Goal: Task Accomplishment & Management: Use online tool/utility

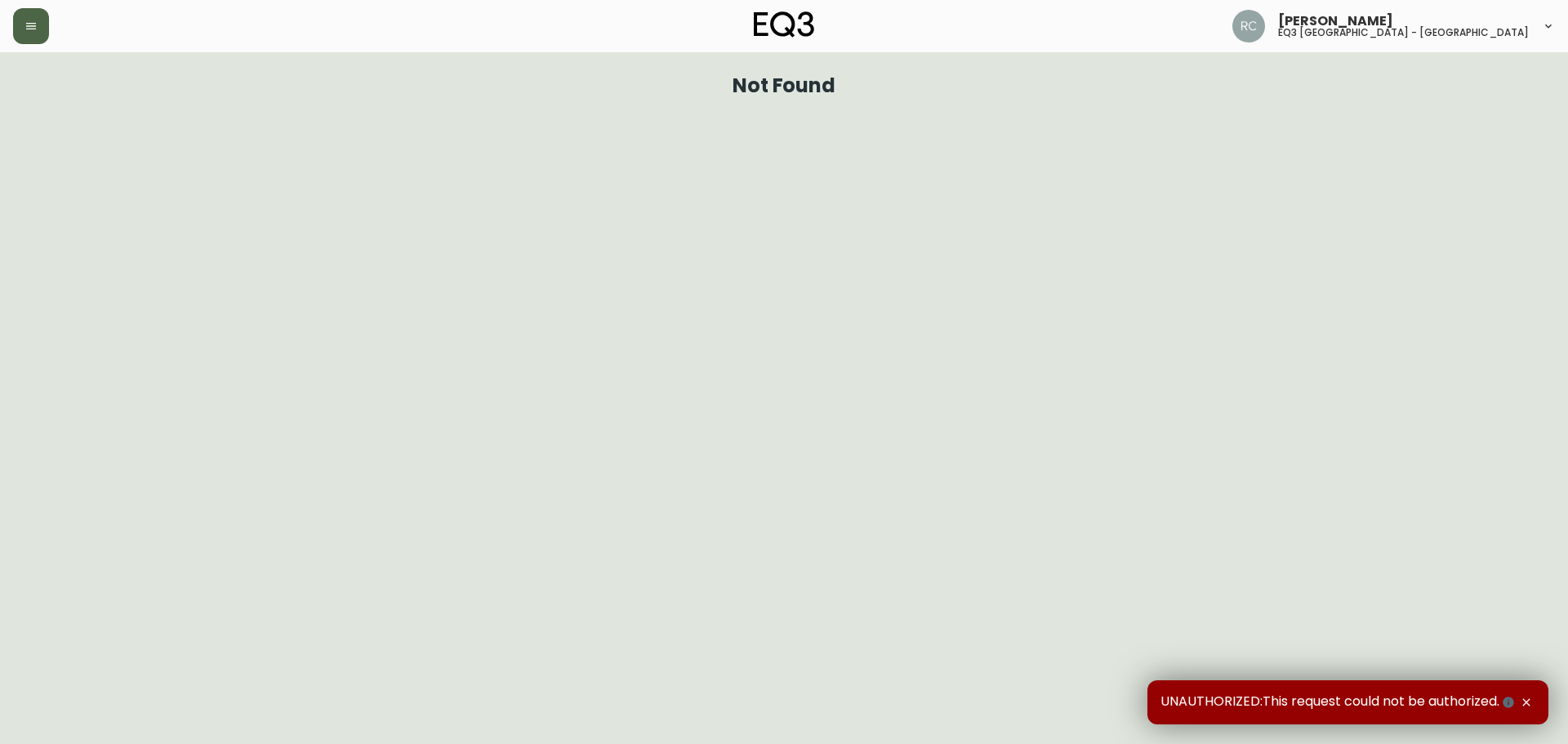
click at [21, 36] on button "button" at bounding box center [31, 26] width 36 height 36
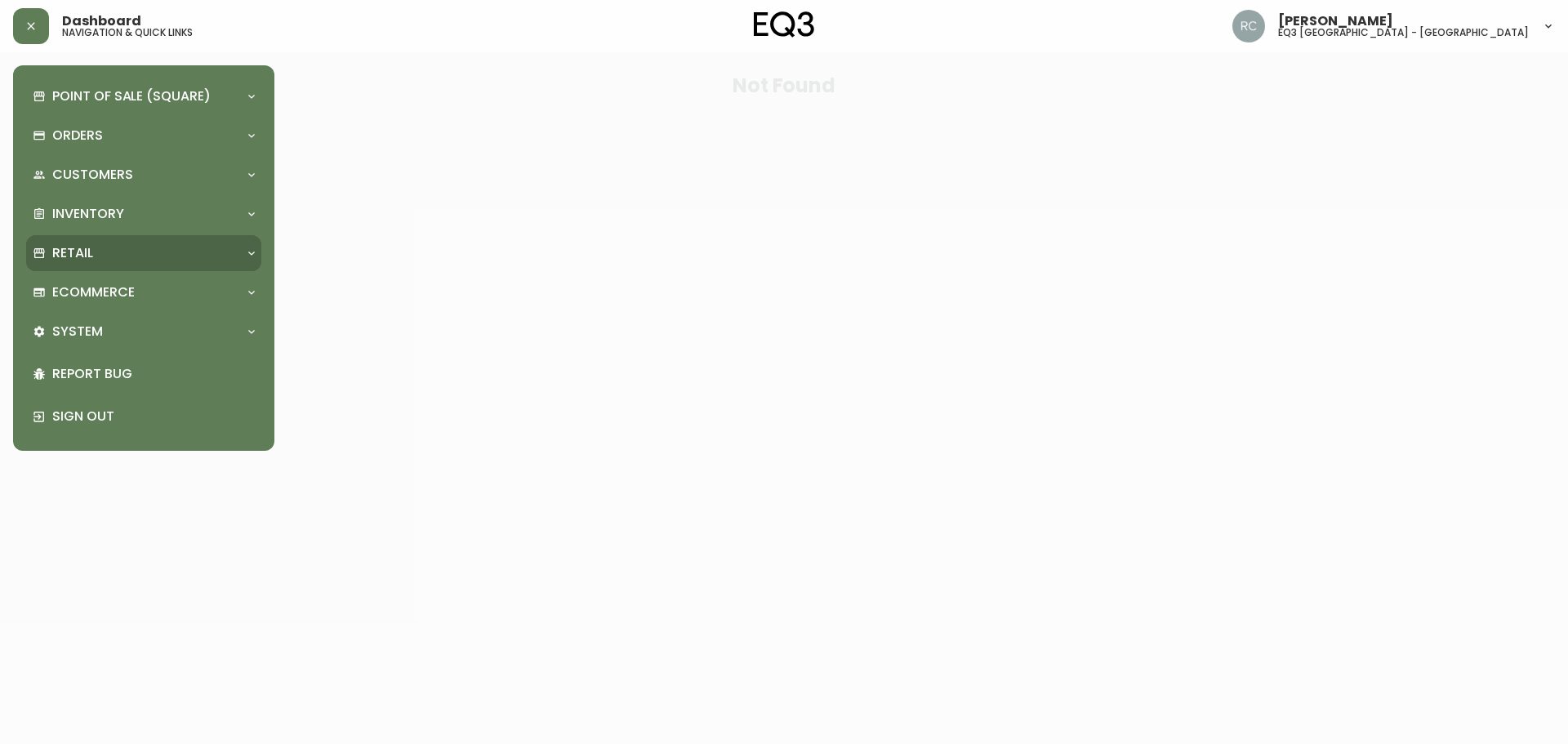
click at [98, 267] on div "Retail" at bounding box center [143, 253] width 235 height 36
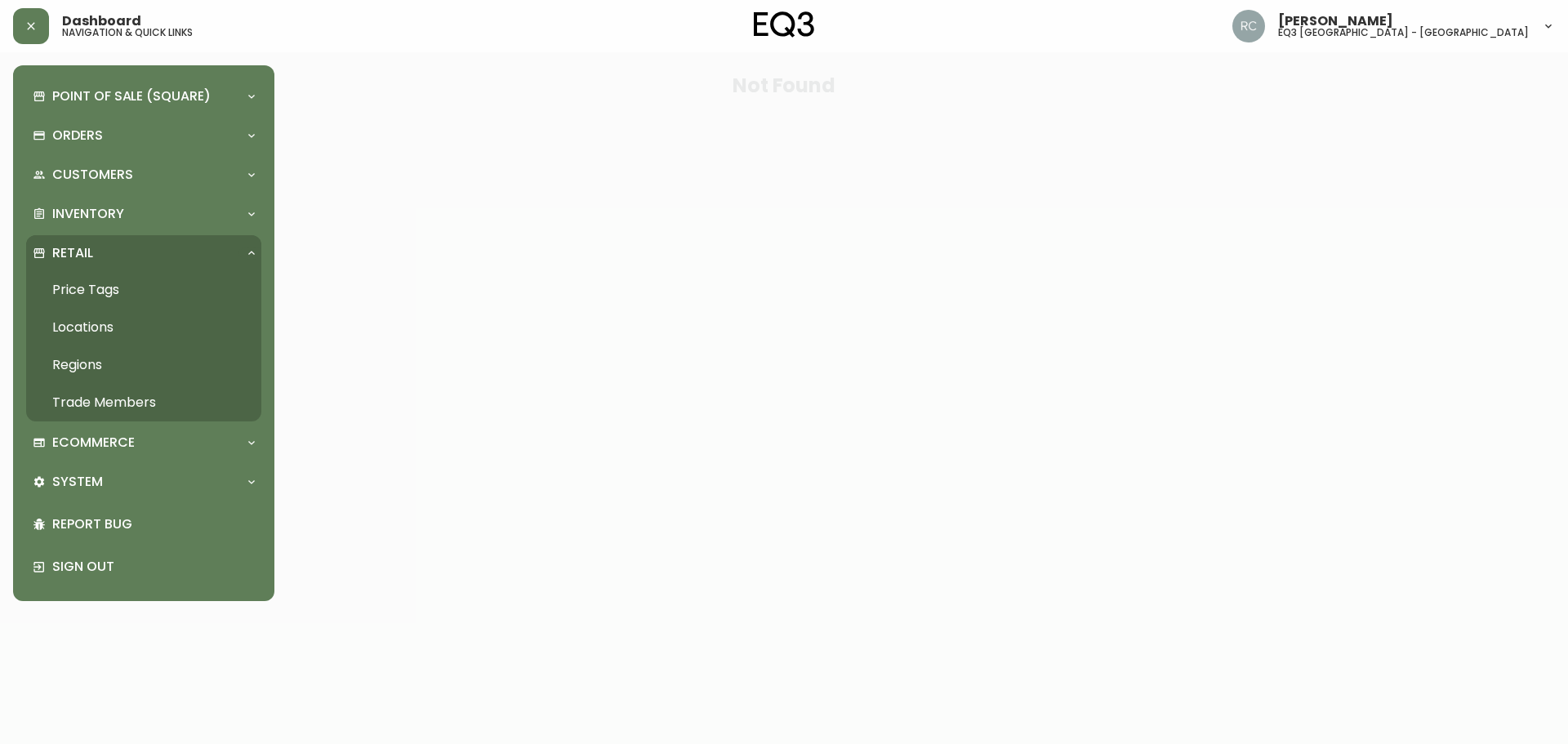
click at [98, 297] on link "Price Tags" at bounding box center [143, 290] width 235 height 38
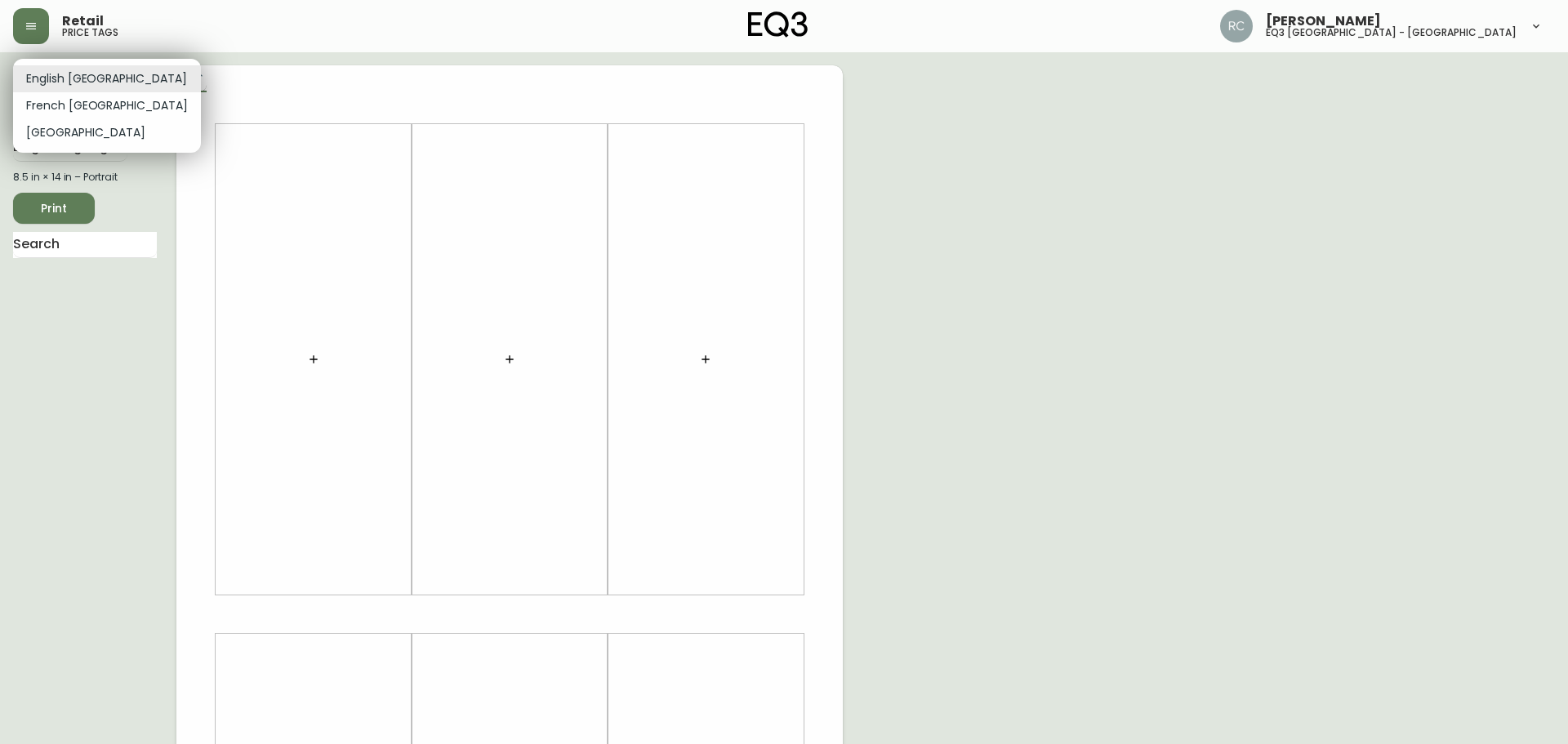
click at [86, 78] on body "Retail price tags [PERSON_NAME] eq3 [GEOGRAPHIC_DATA] - [GEOGRAPHIC_DATA] Engli…" at bounding box center [784, 581] width 1568 height 1162
click at [99, 106] on li "French [GEOGRAPHIC_DATA]" at bounding box center [107, 106] width 188 height 27
type input "fr_CA"
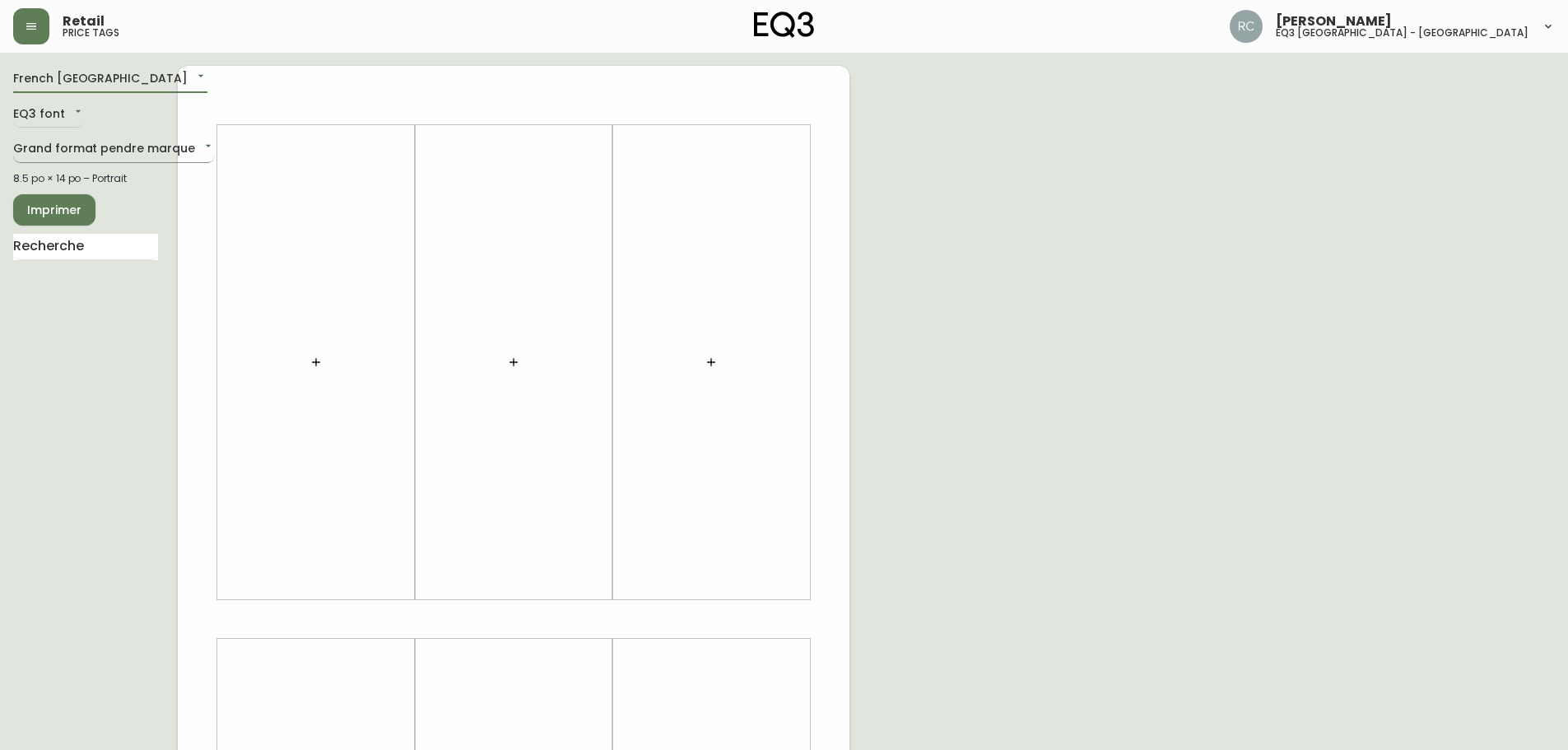
click at [105, 153] on body "Retail price tags [PERSON_NAME] eq3 [GEOGRAPHIC_DATA] - [GEOGRAPHIC_DATA] fr_CA…" at bounding box center [784, 586] width 1568 height 1172
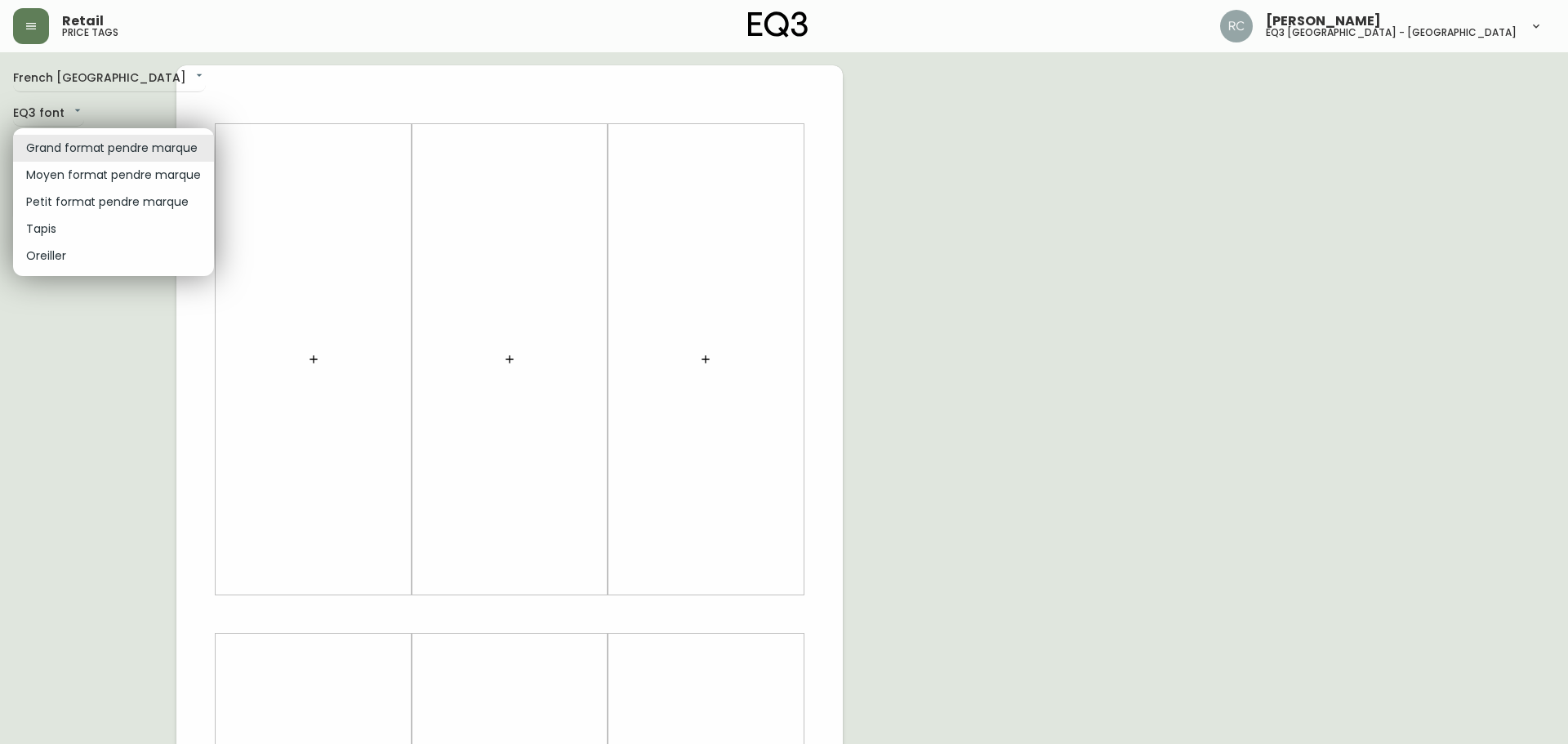
click at [114, 212] on li "Petit format pendre marque" at bounding box center [114, 202] width 201 height 27
type input "small"
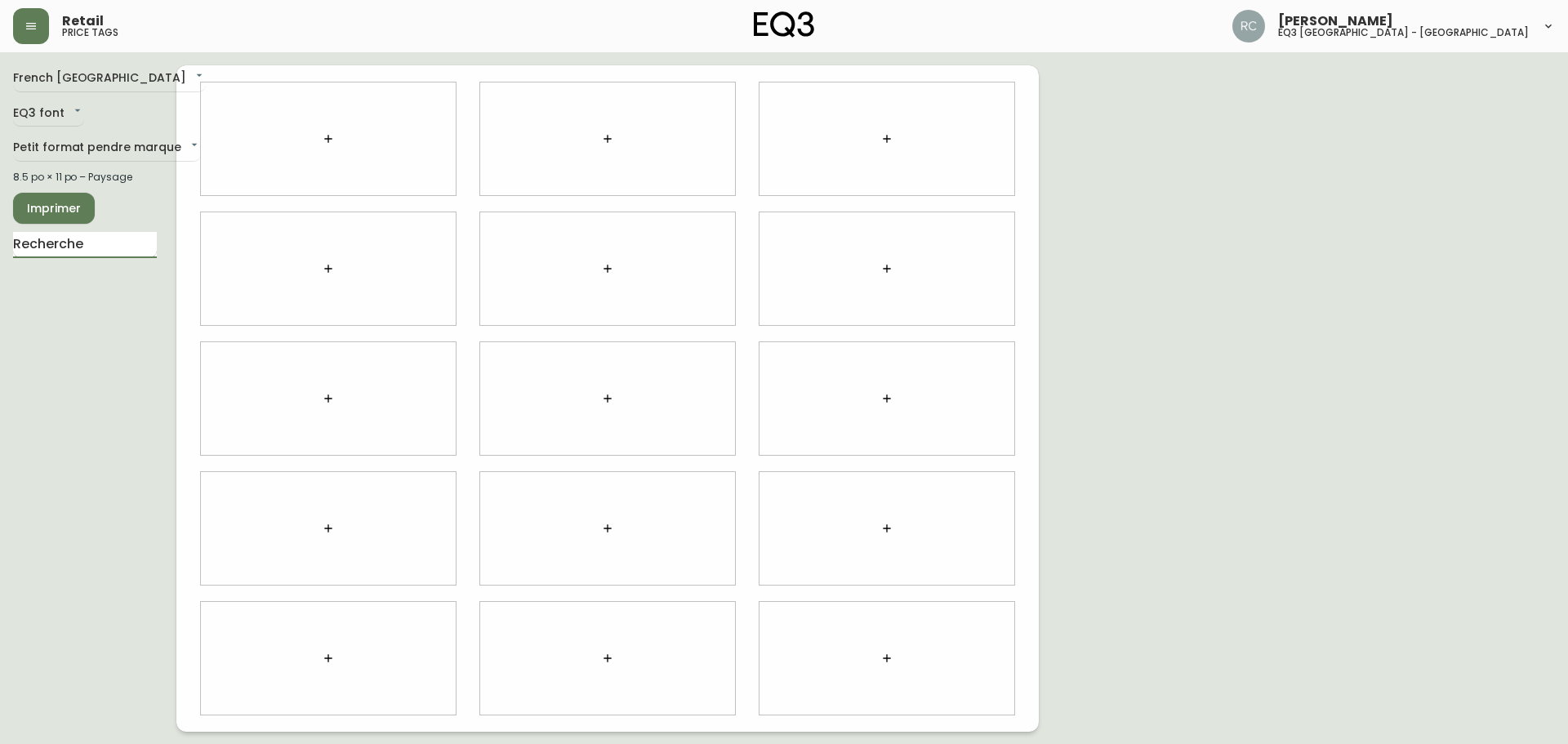
click at [55, 249] on input "text" at bounding box center [85, 244] width 144 height 26
type input "anchor"
click at [442, 132] on body "Retail price tags [PERSON_NAME] eq3 [GEOGRAPHIC_DATA] - [GEOGRAPHIC_DATA] fr_CA…" at bounding box center [784, 366] width 1568 height 731
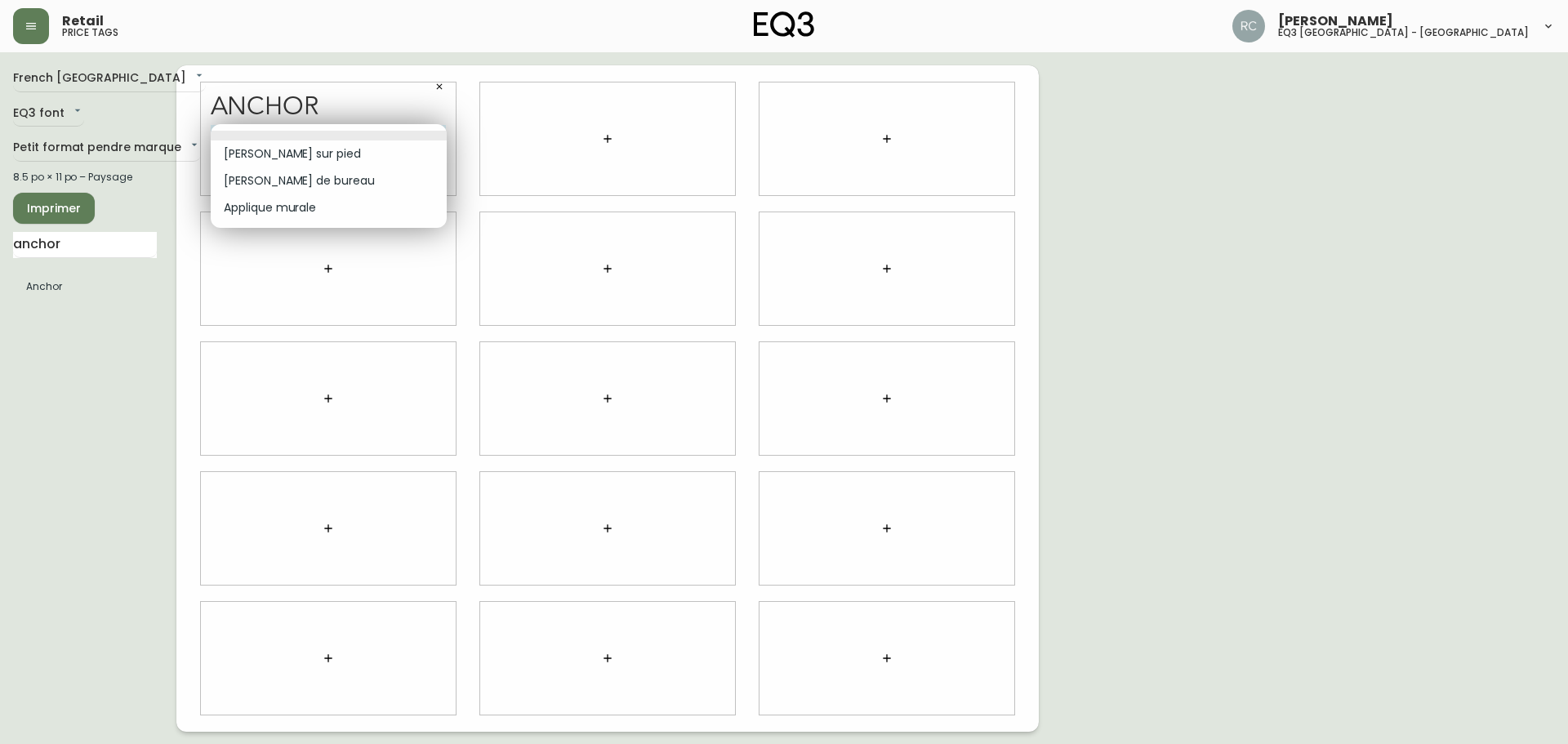
click at [330, 177] on li "[PERSON_NAME] de bureau" at bounding box center [329, 181] width 236 height 27
type input "1"
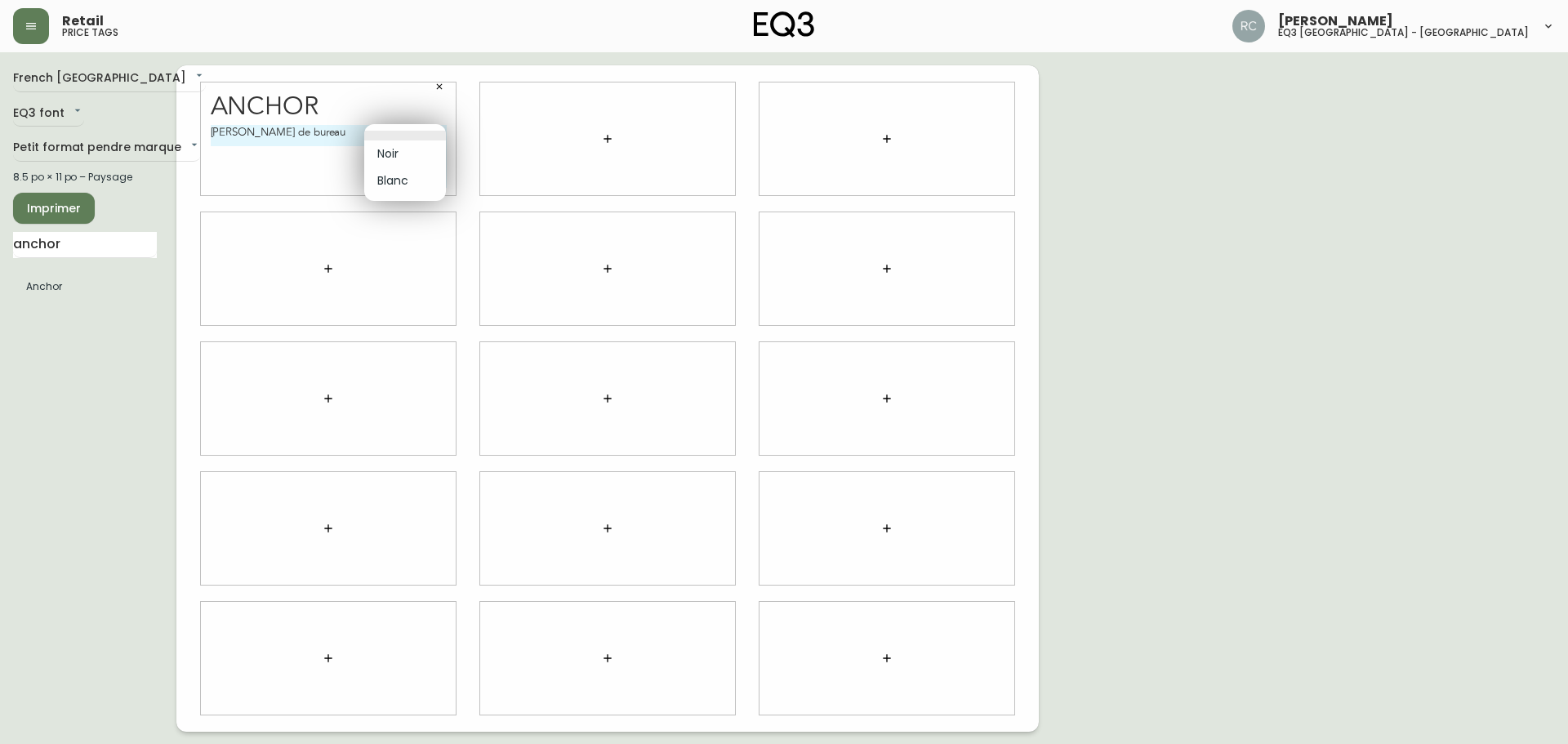
click at [441, 132] on body "Retail price tags [PERSON_NAME] eq3 [GEOGRAPHIC_DATA] - [GEOGRAPHIC_DATA] fr_CA…" at bounding box center [784, 366] width 1568 height 731
click at [411, 185] on li "Blanc" at bounding box center [404, 181] width 81 height 27
type input "1"
click at [398, 153] on body "Retail price tags [PERSON_NAME] eq3 [GEOGRAPHIC_DATA] - [GEOGRAPHIC_DATA] fr_CA…" at bounding box center [784, 366] width 1568 height 731
click at [374, 174] on li "Noir" at bounding box center [372, 174] width 69 height 27
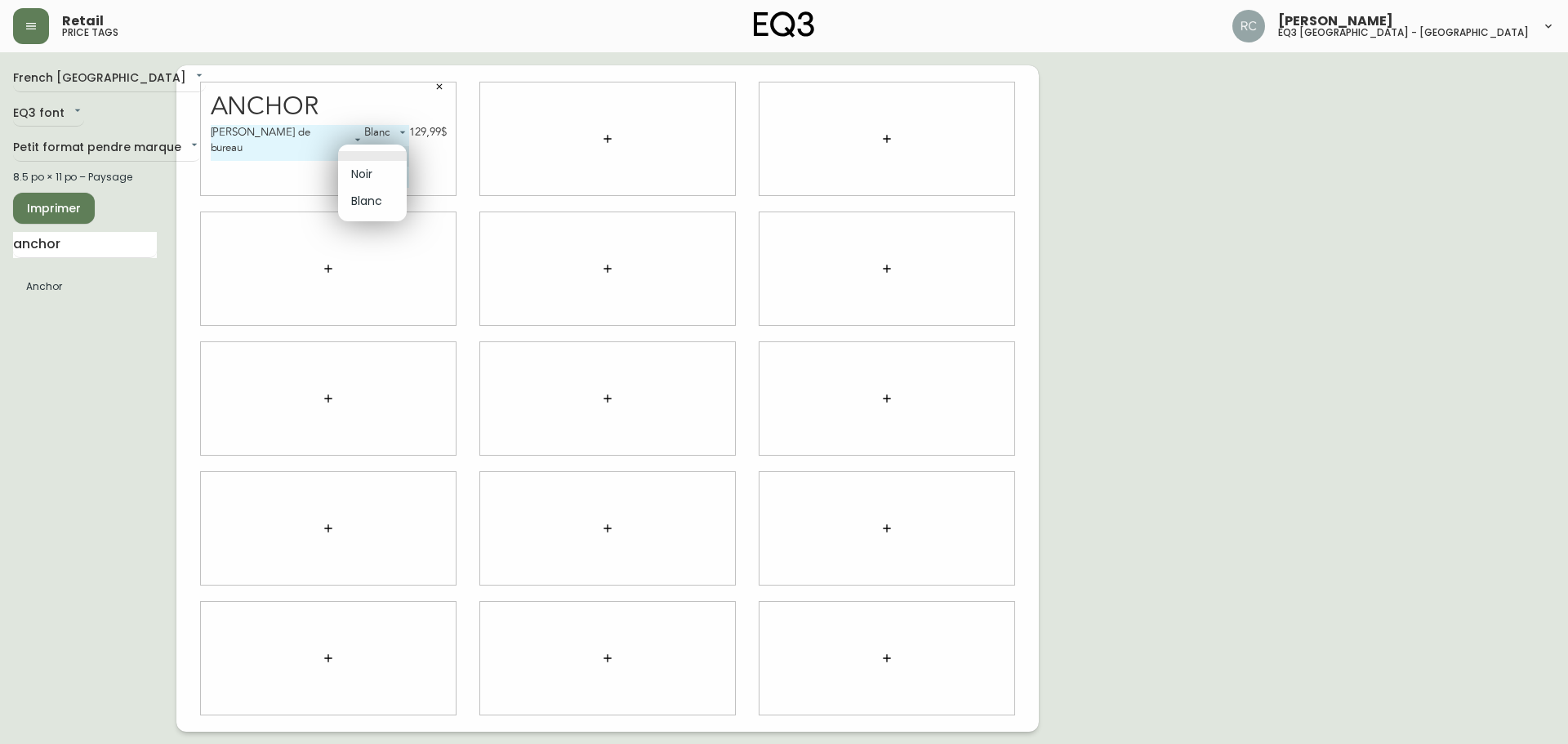
type input "0"
click at [397, 173] on body "Retail price tags [PERSON_NAME] eq3 [GEOGRAPHIC_DATA] - [GEOGRAPHIC_DATA] fr_CA…" at bounding box center [784, 366] width 1568 height 731
click at [436, 172] on div at bounding box center [784, 372] width 1568 height 744
click at [401, 155] on body "Retail price tags [PERSON_NAME] eq3 [GEOGRAPHIC_DATA] - [GEOGRAPHIC_DATA] fr_CA…" at bounding box center [784, 366] width 1568 height 731
click at [440, 190] on div at bounding box center [784, 372] width 1568 height 744
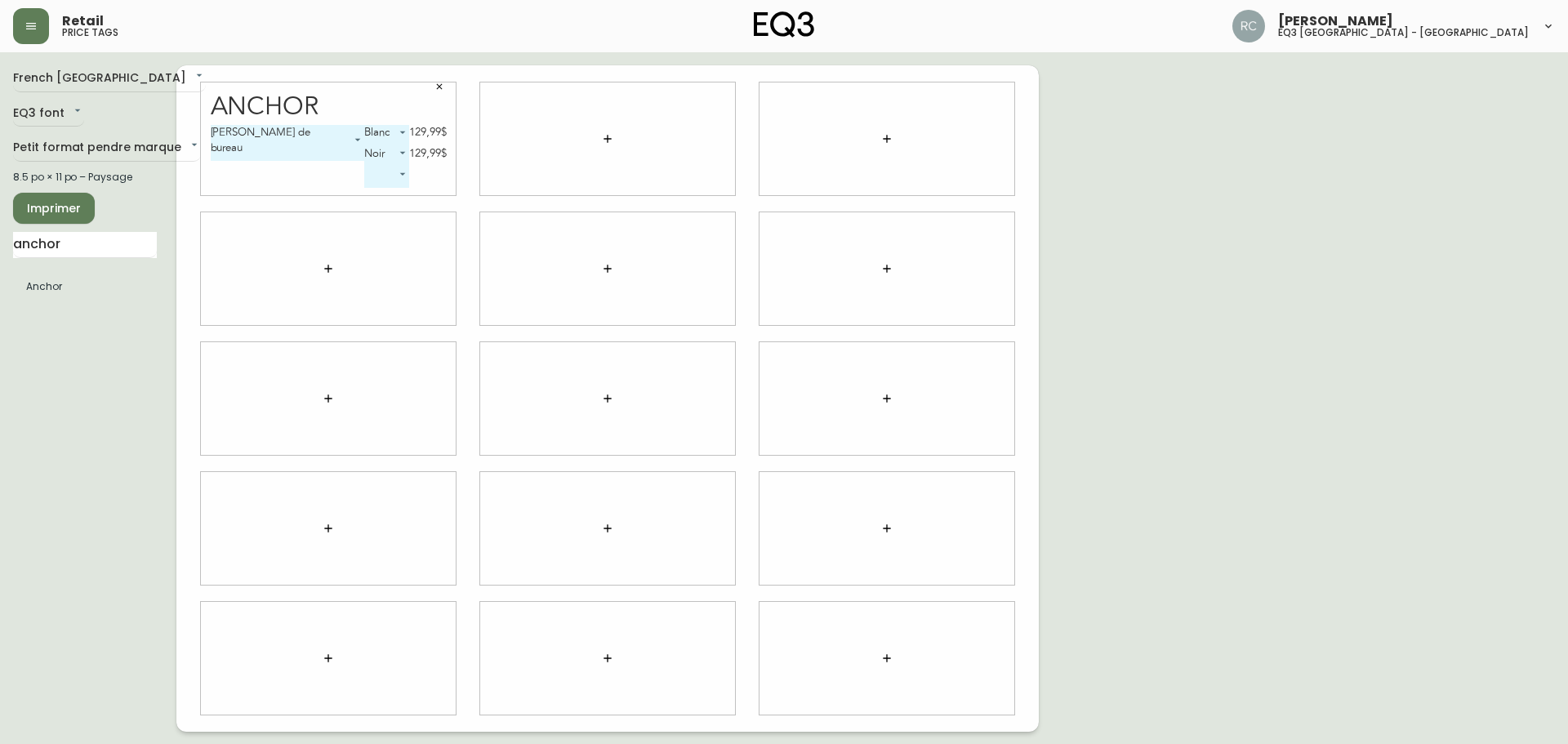
click at [354, 155] on body "Retail price tags [PERSON_NAME] eq3 [GEOGRAPHIC_DATA] - [GEOGRAPHIC_DATA] fr_CA…" at bounding box center [784, 366] width 1568 height 731
click at [440, 173] on div at bounding box center [784, 372] width 1568 height 744
click at [428, 158] on div "129,99$" at bounding box center [428, 153] width 38 height 14
click at [89, 241] on input "anchor" at bounding box center [85, 244] width 144 height 26
drag, startPoint x: 89, startPoint y: 241, endPoint x: 0, endPoint y: 252, distance: 89.7
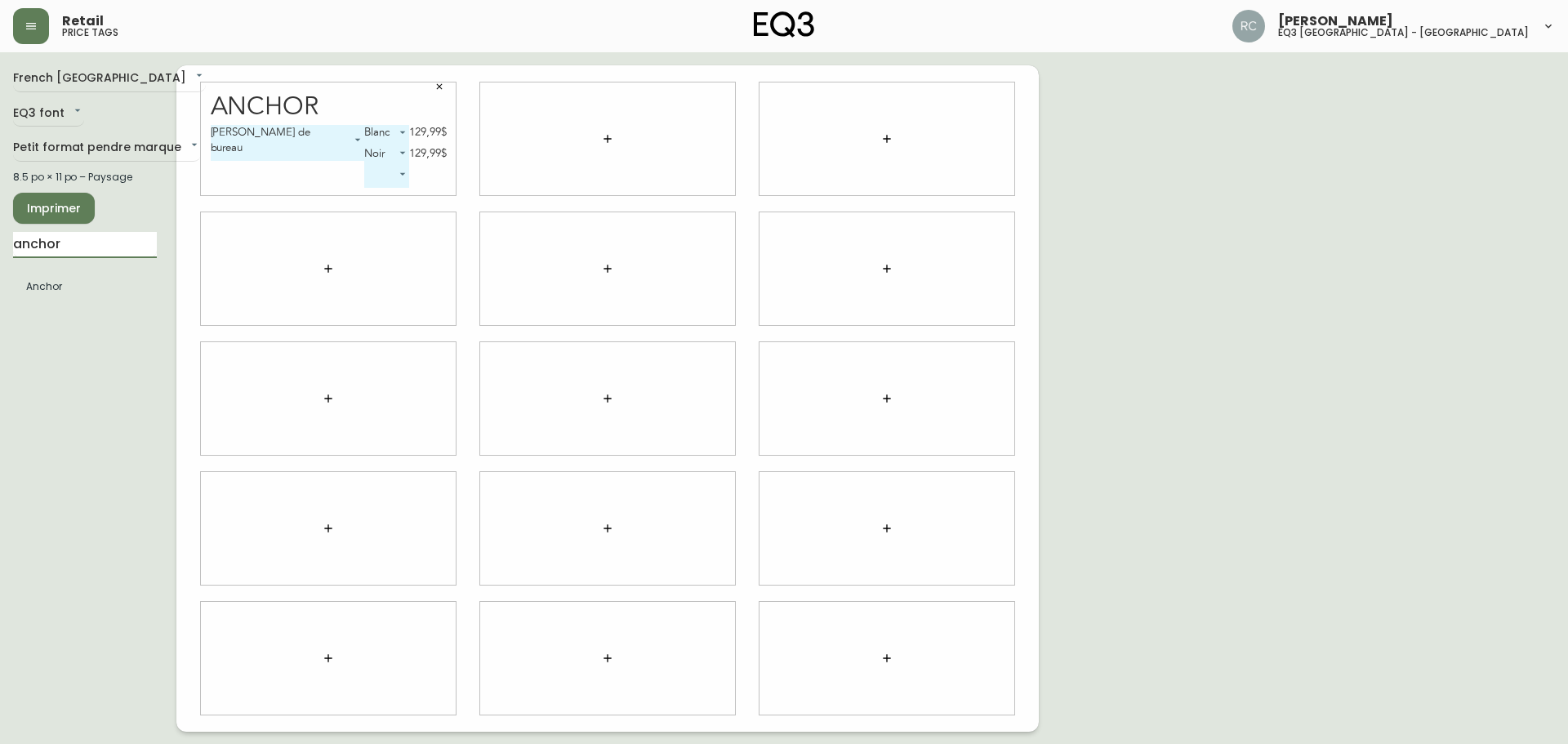
click at [0, 252] on main "French Canada fr_CA EQ3 font EQ3 Petit format pendre marque small 8.5 po × 11 p…" at bounding box center [784, 392] width 1568 height 680
type input "[PERSON_NAME]"
click at [437, 259] on body "Retail price tags [PERSON_NAME] eq3 [GEOGRAPHIC_DATA] - [GEOGRAPHIC_DATA] fr_CA…" at bounding box center [784, 366] width 1568 height 731
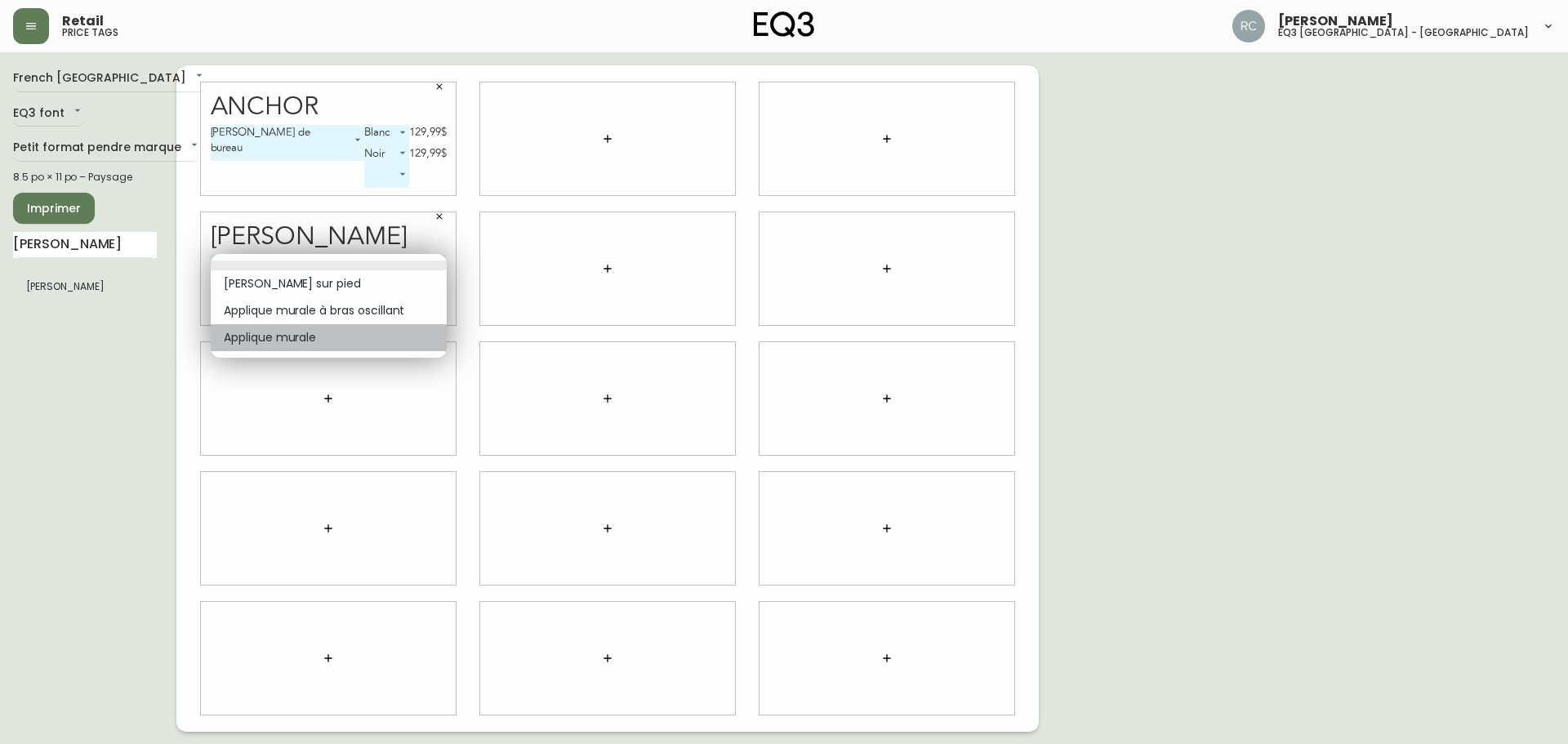
click at [285, 341] on li "Applique murale" at bounding box center [329, 337] width 236 height 27
type input "2"
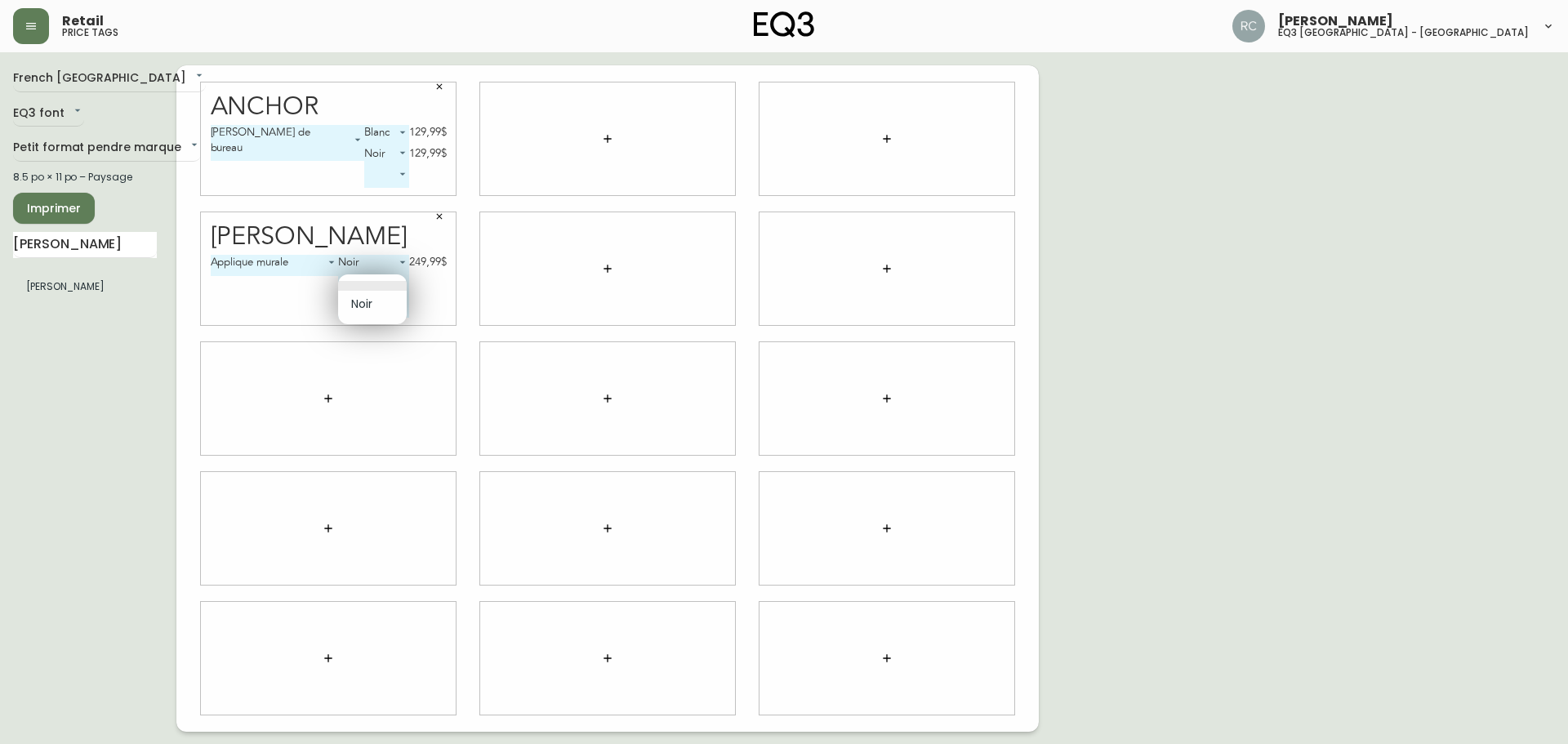
click at [403, 280] on body "Retail price tags [PERSON_NAME] eq3 [GEOGRAPHIC_DATA] - [GEOGRAPHIC_DATA] fr_CA…" at bounding box center [784, 366] width 1568 height 731
click at [403, 280] on ul "Noir" at bounding box center [372, 300] width 69 height 50
click at [436, 294] on div at bounding box center [784, 372] width 1568 height 744
click at [402, 305] on body "Retail price tags [PERSON_NAME] eq3 [GEOGRAPHIC_DATA] - [GEOGRAPHIC_DATA] fr_CA…" at bounding box center [784, 366] width 1568 height 731
click at [427, 305] on div at bounding box center [784, 372] width 1568 height 744
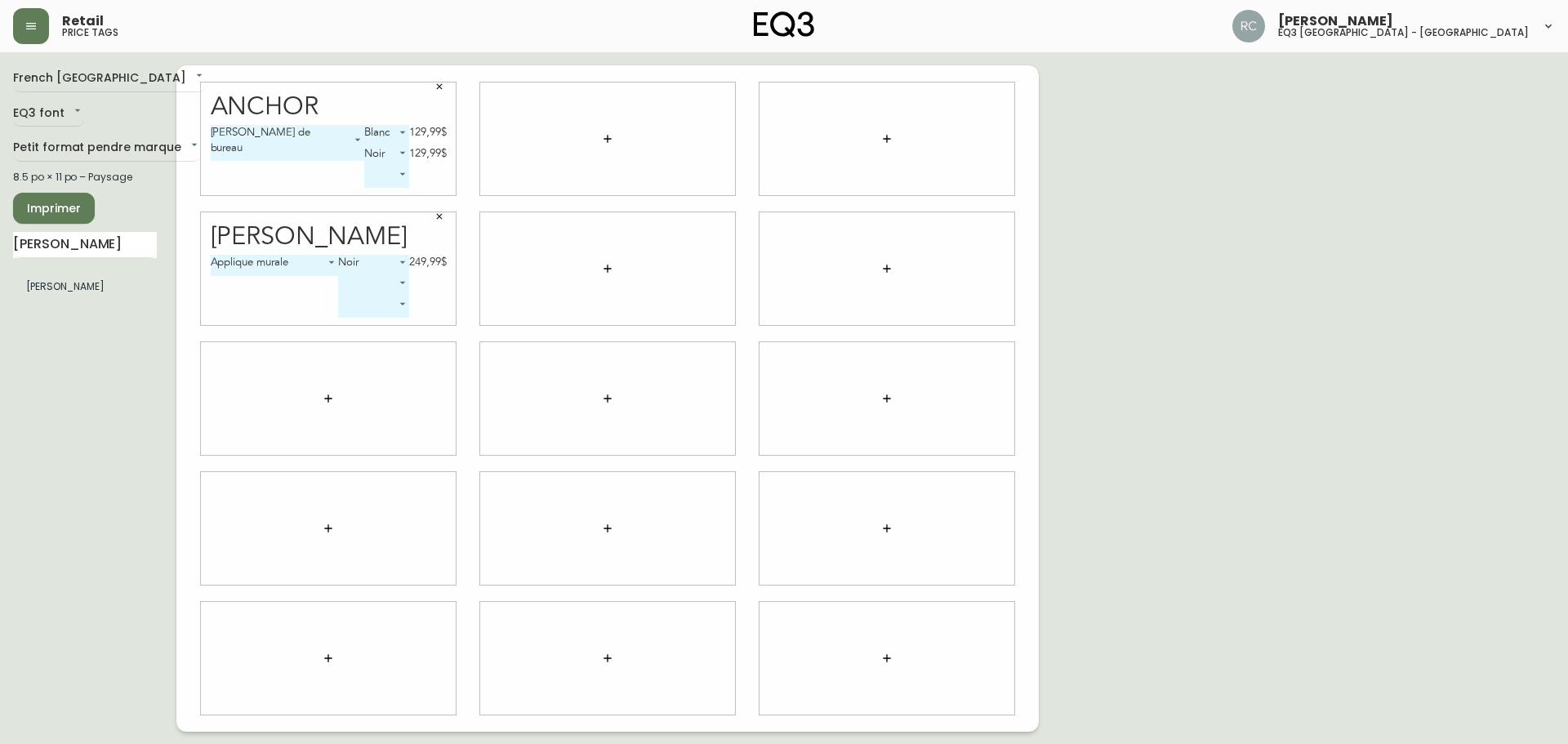
click at [442, 214] on icon "button" at bounding box center [439, 216] width 5 height 5
click at [51, 206] on span "Imprimer" at bounding box center [54, 208] width 55 height 21
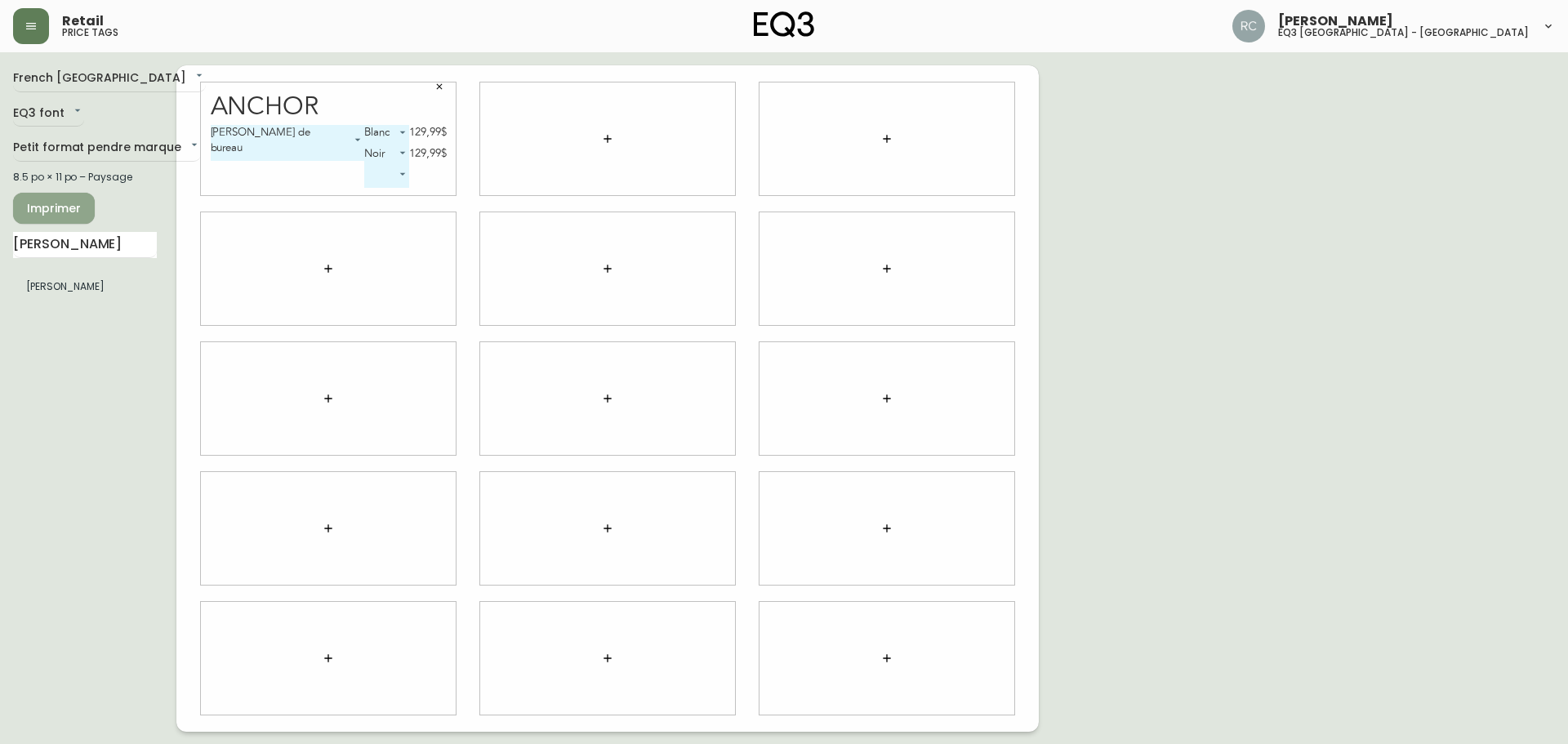
click at [41, 202] on span "Imprimer" at bounding box center [54, 208] width 55 height 21
click at [441, 89] on icon "button" at bounding box center [439, 87] width 5 height 5
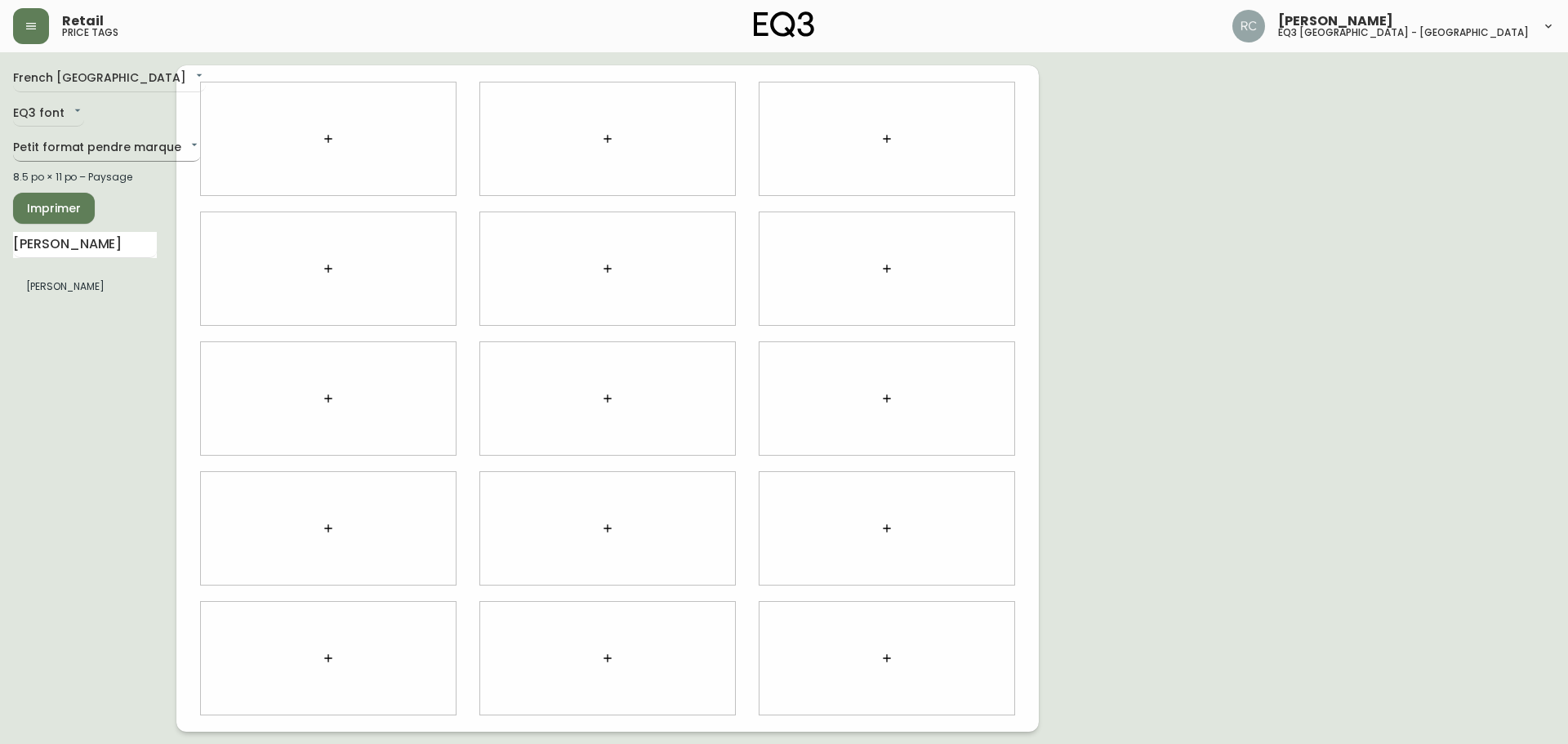
click at [154, 149] on body "Retail price tags [PERSON_NAME] eq3 [GEOGRAPHIC_DATA] - [GEOGRAPHIC_DATA] fr_CA…" at bounding box center [784, 366] width 1568 height 731
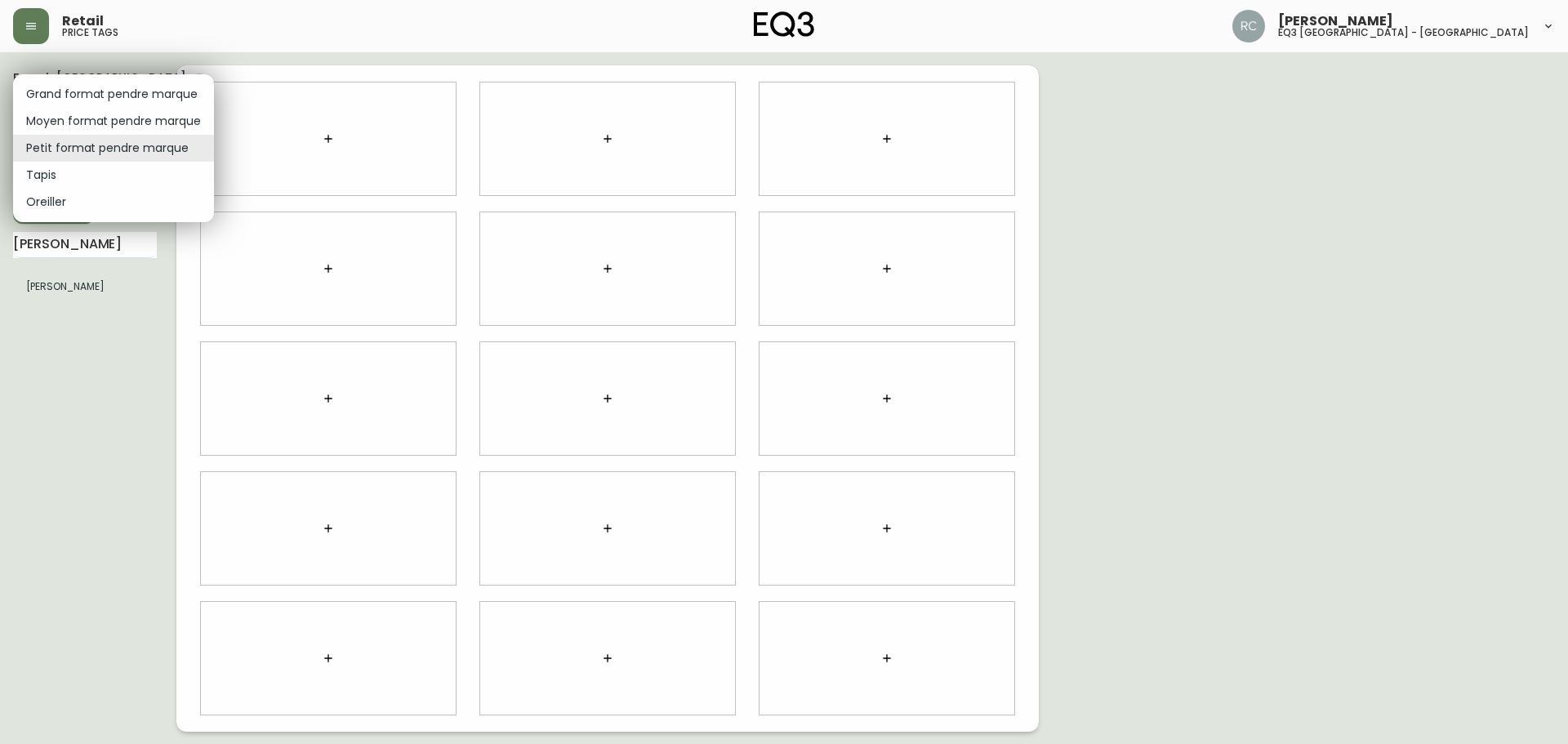
click at [243, 12] on div at bounding box center [784, 372] width 1568 height 744
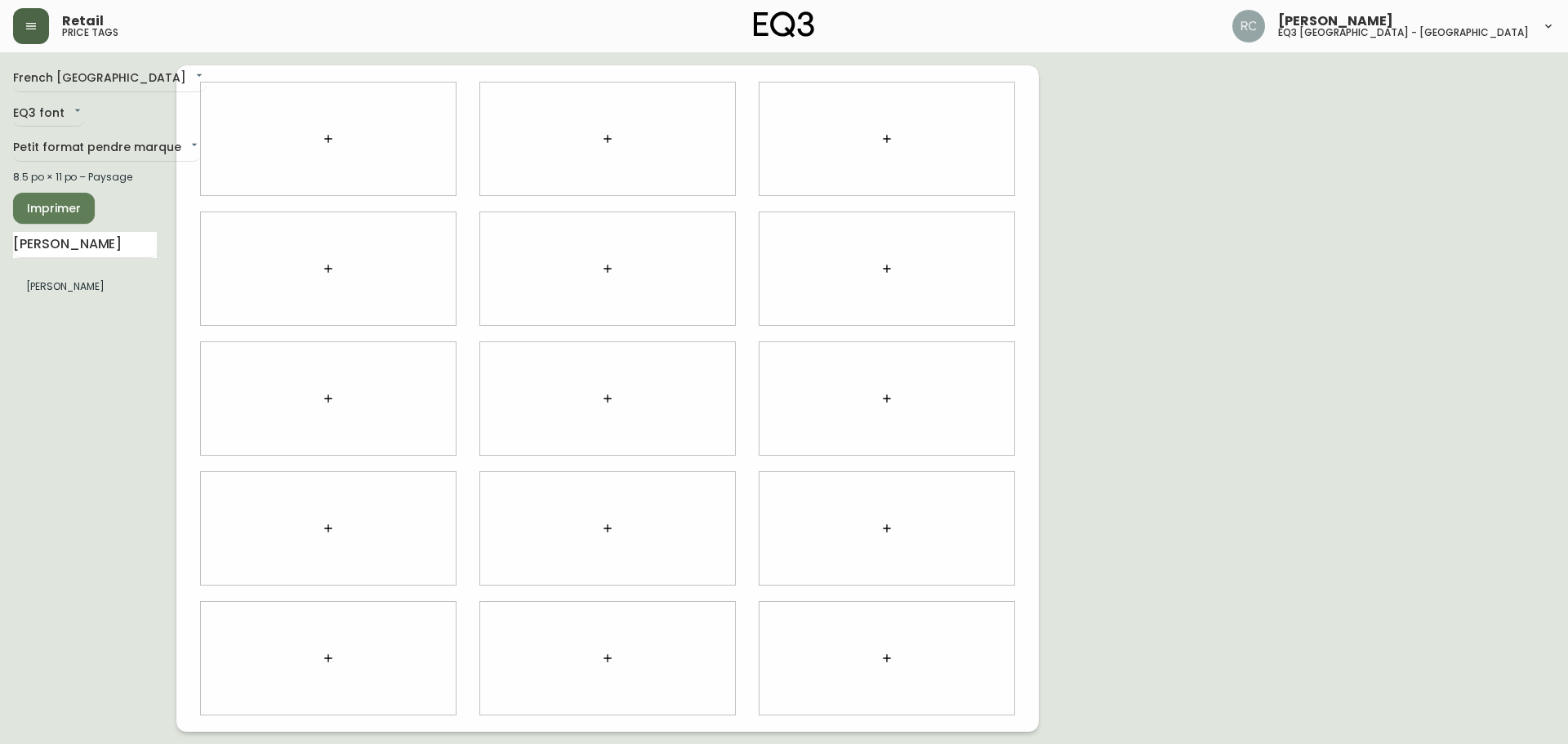
click at [31, 25] on icon "button" at bounding box center [30, 26] width 13 height 13
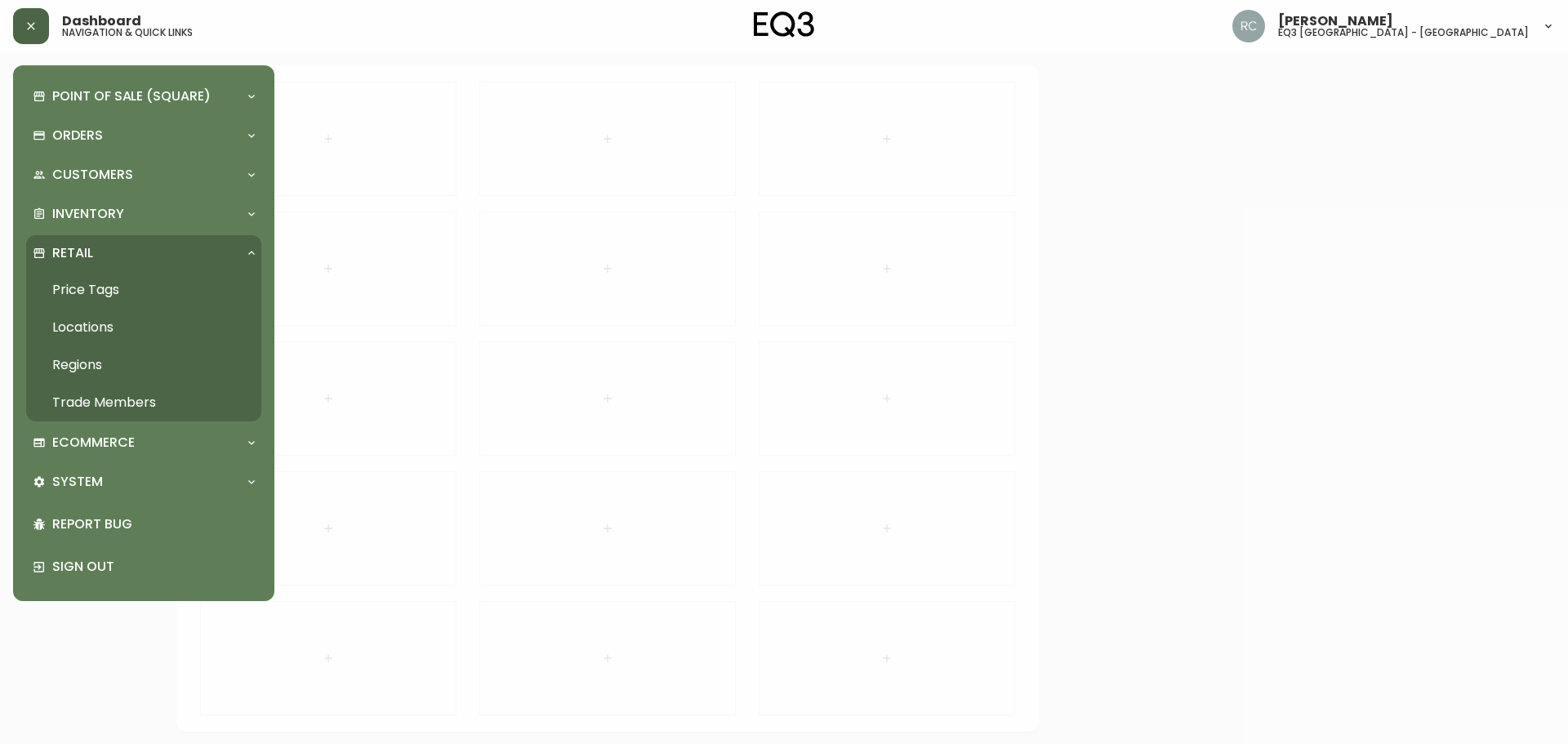
click at [360, 106] on div at bounding box center [784, 372] width 1568 height 744
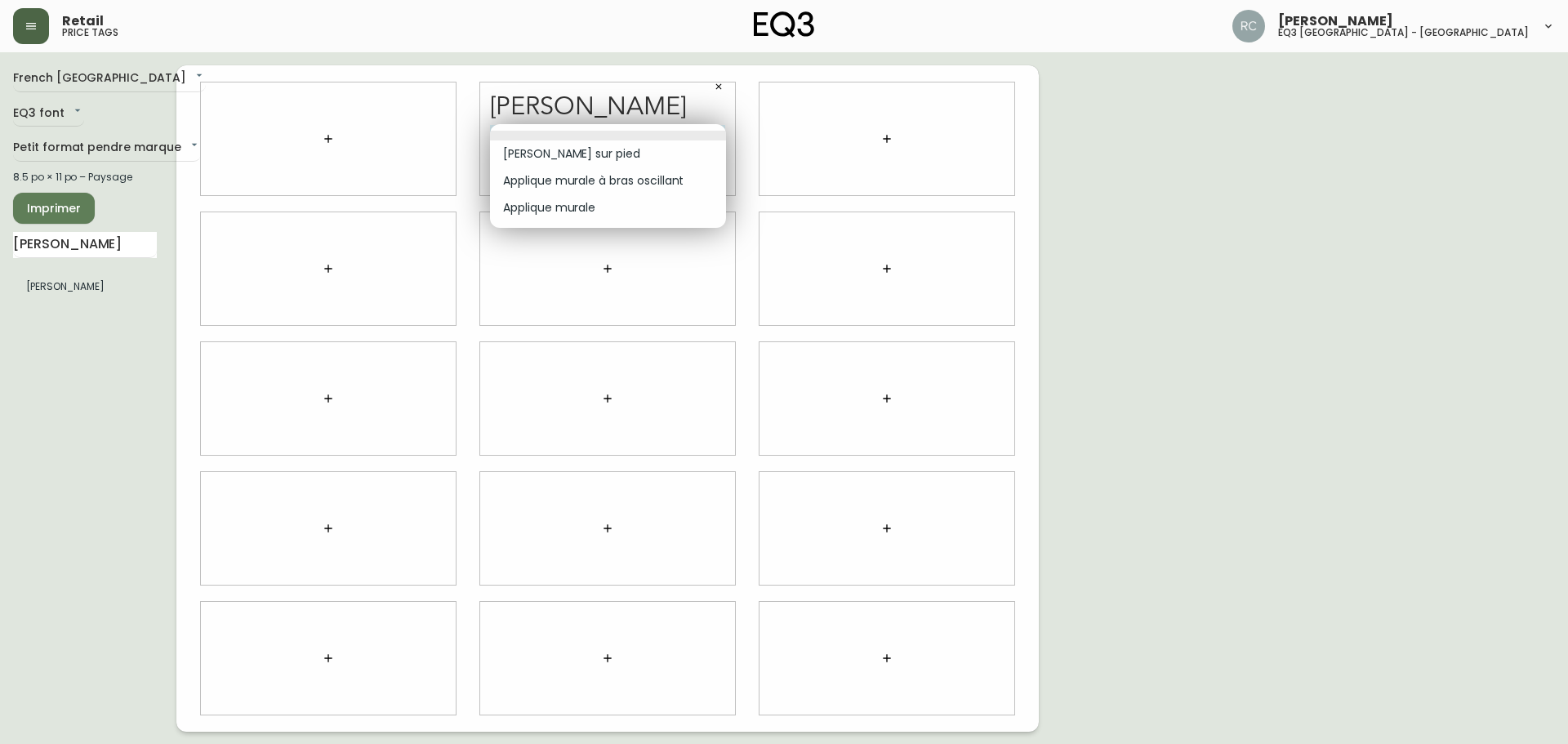
click at [719, 135] on body "Retail price tags [PERSON_NAME] eq3 [GEOGRAPHIC_DATA] - [GEOGRAPHIC_DATA] fr_CA…" at bounding box center [784, 366] width 1568 height 731
click at [636, 183] on li "Applique murale à bras oscillant" at bounding box center [608, 181] width 236 height 27
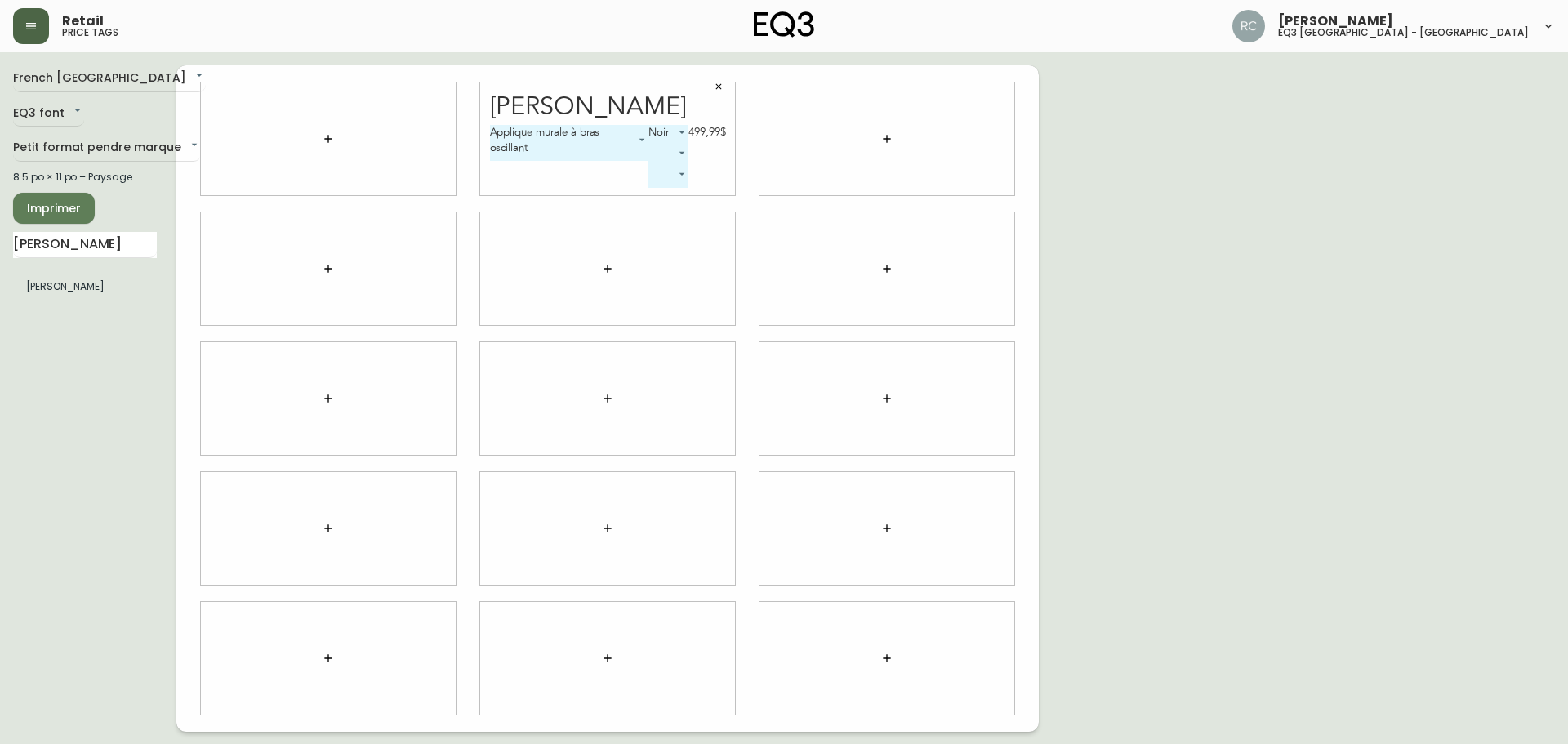
click at [641, 140] on body "Retail price tags [PERSON_NAME] eq3 [GEOGRAPHIC_DATA] - [GEOGRAPHIC_DATA] fr_CA…" at bounding box center [784, 366] width 1568 height 731
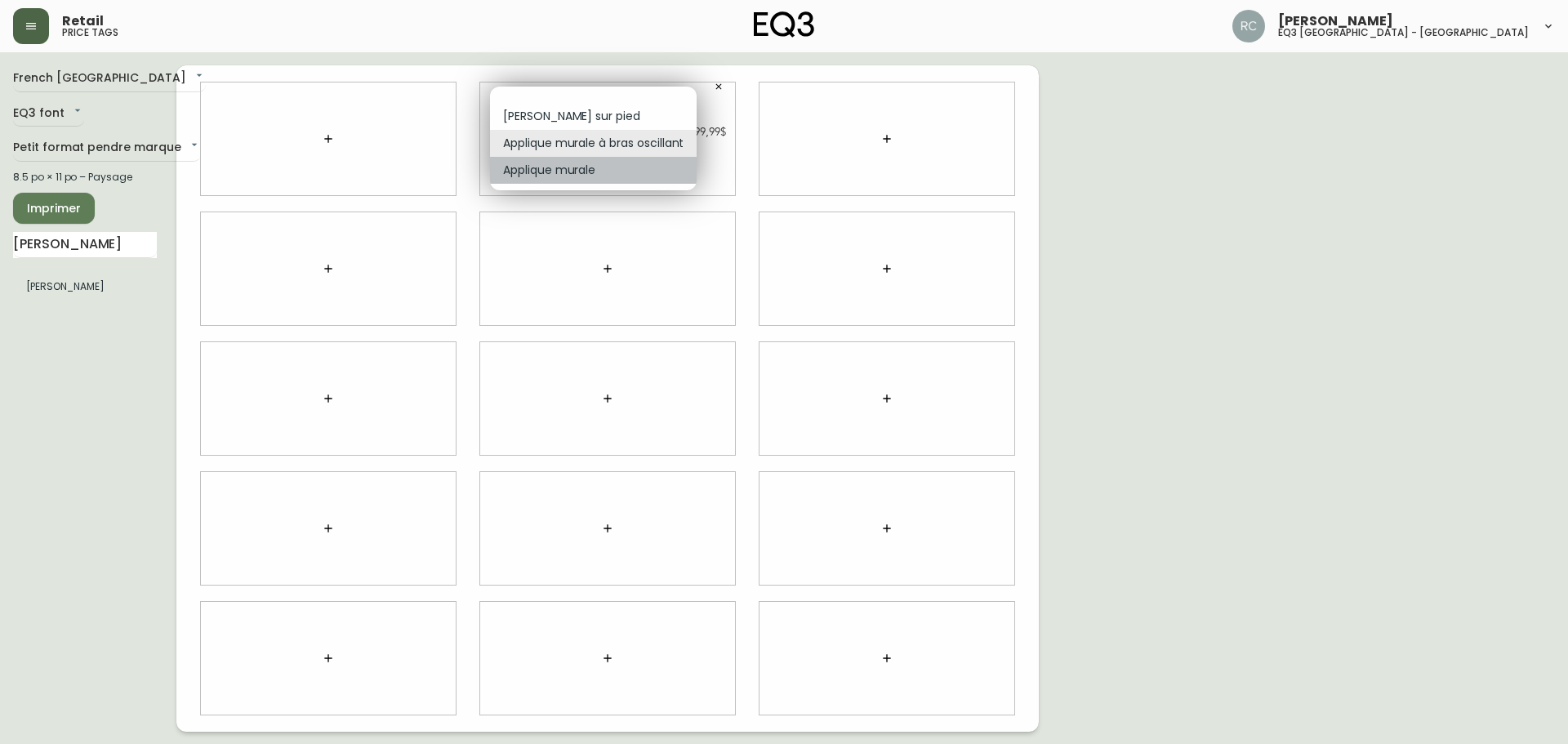
click at [593, 172] on li "Applique murale" at bounding box center [593, 170] width 207 height 27
type input "2"
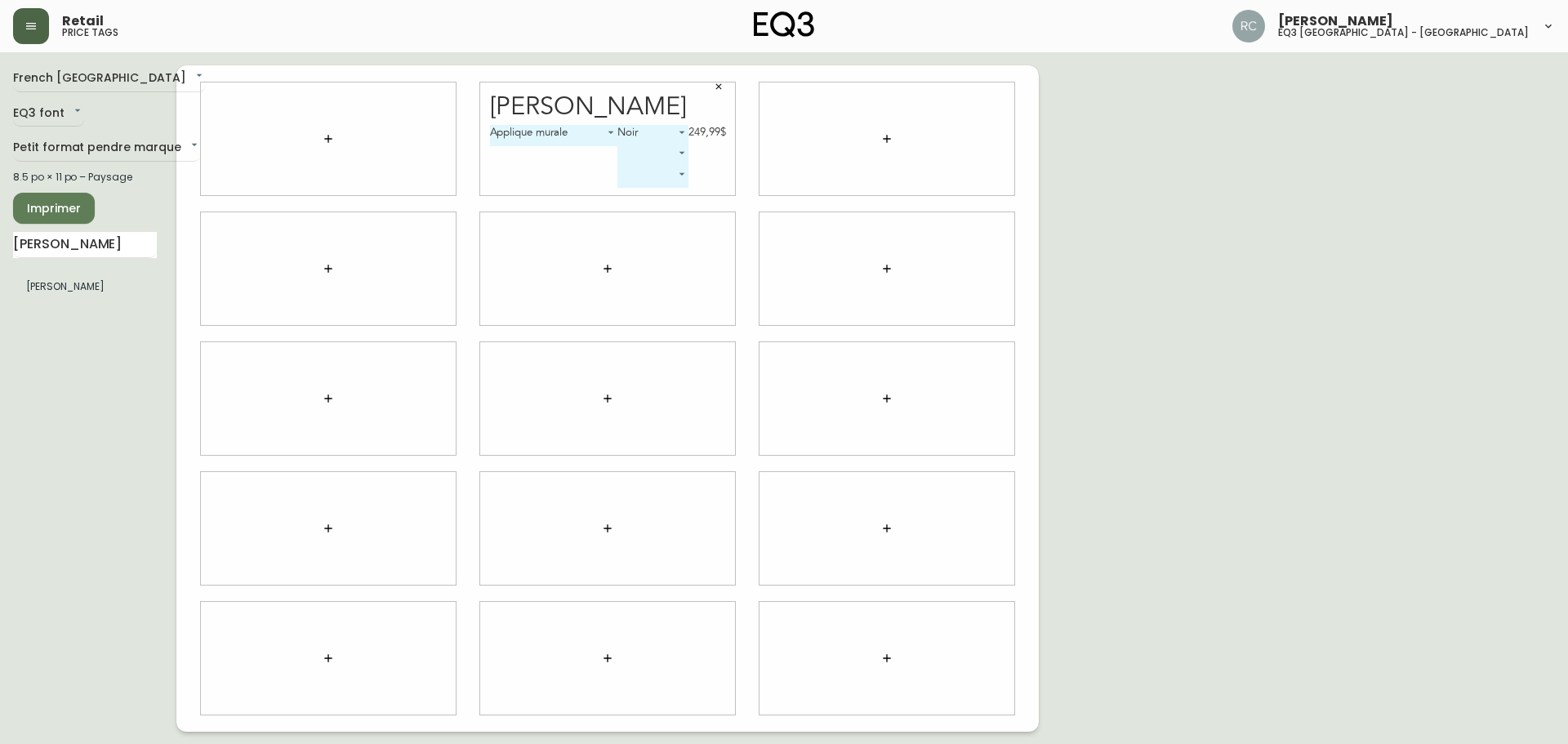
click at [55, 210] on span "Imprimer" at bounding box center [54, 208] width 55 height 21
click at [722, 89] on icon "button" at bounding box center [718, 86] width 10 height 10
